Goal: Navigation & Orientation: Find specific page/section

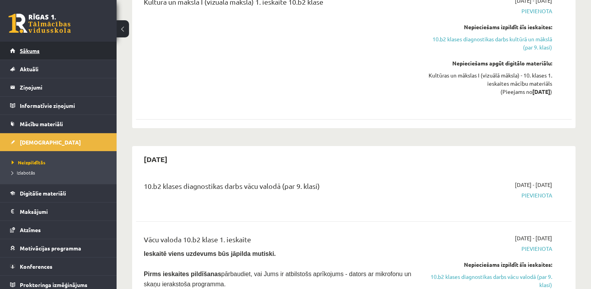
click at [66, 50] on link "Sākums" at bounding box center [58, 51] width 97 height 18
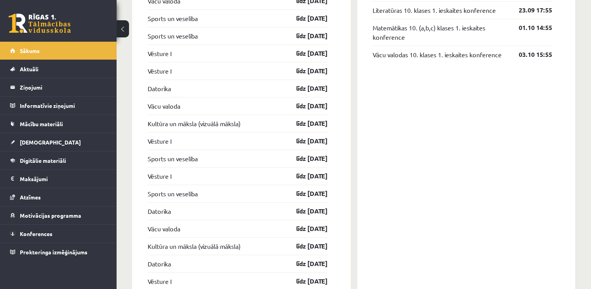
scroll to position [811, 0]
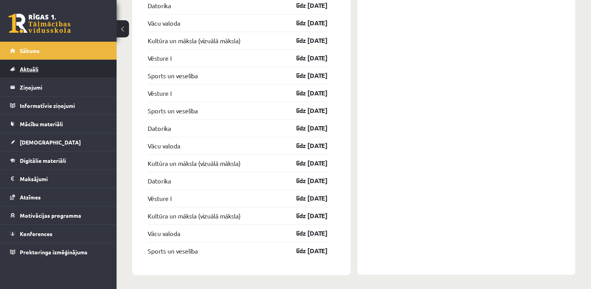
click at [51, 73] on link "Aktuāli" at bounding box center [58, 69] width 97 height 18
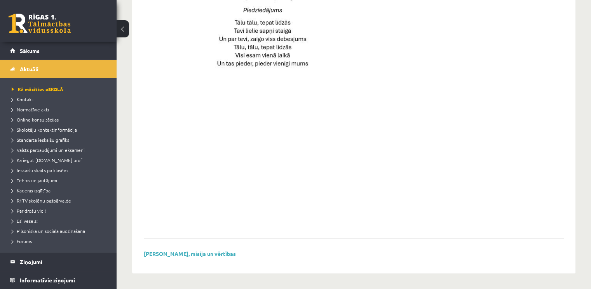
scroll to position [558, 0]
click at [47, 49] on link "Sākums" at bounding box center [58, 51] width 97 height 18
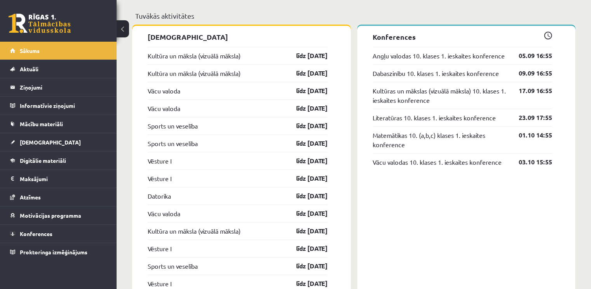
scroll to position [609, 0]
